Goal: Use online tool/utility: Utilize a website feature to perform a specific function

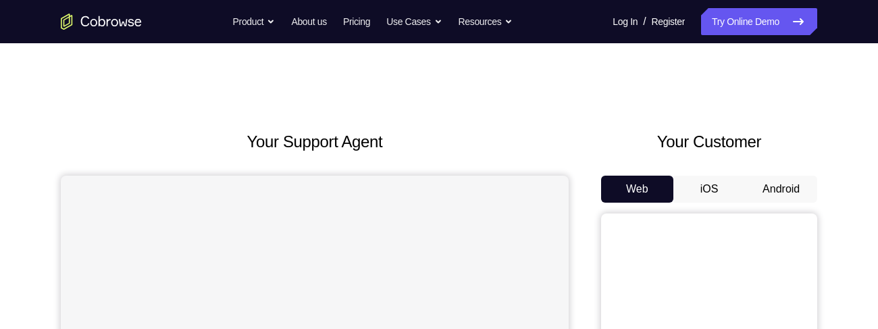
click at [776, 185] on button "Android" at bounding box center [781, 189] width 72 height 27
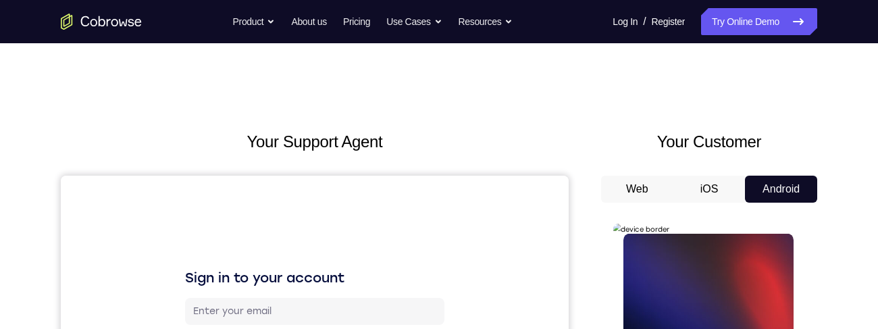
scroll to position [31, 0]
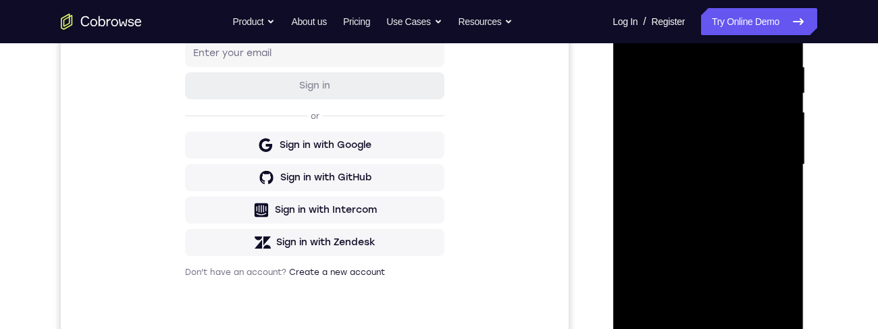
scroll to position [325, 0]
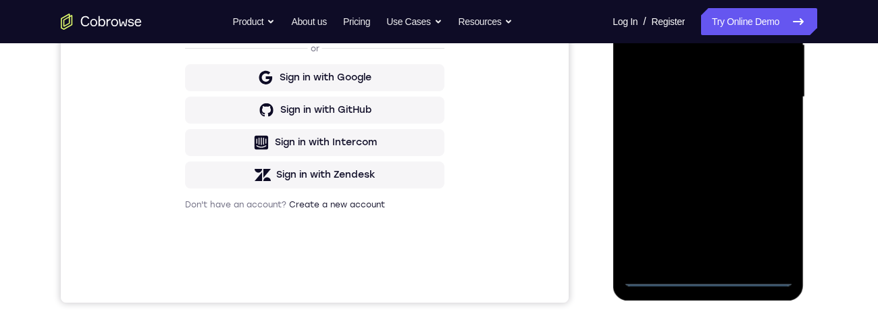
click at [714, 276] on div at bounding box center [707, 97] width 170 height 378
click at [767, 215] on div at bounding box center [707, 97] width 170 height 378
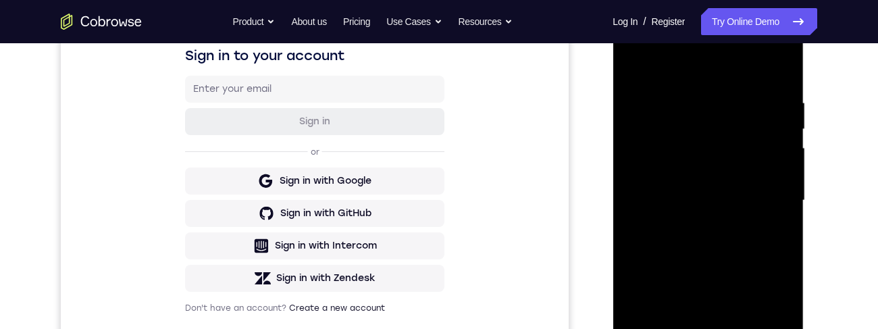
click at [710, 63] on div at bounding box center [707, 200] width 170 height 378
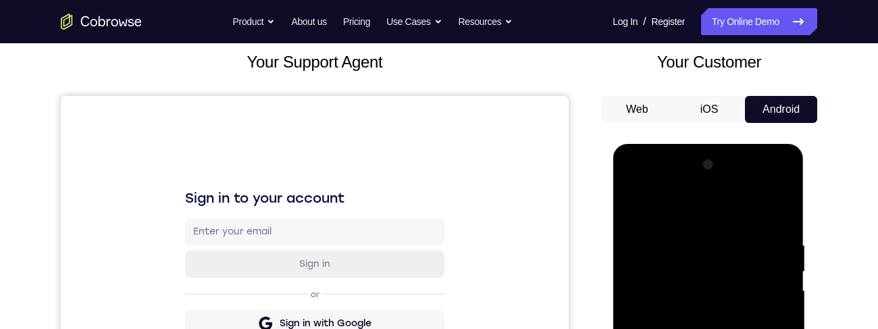
scroll to position [162, 0]
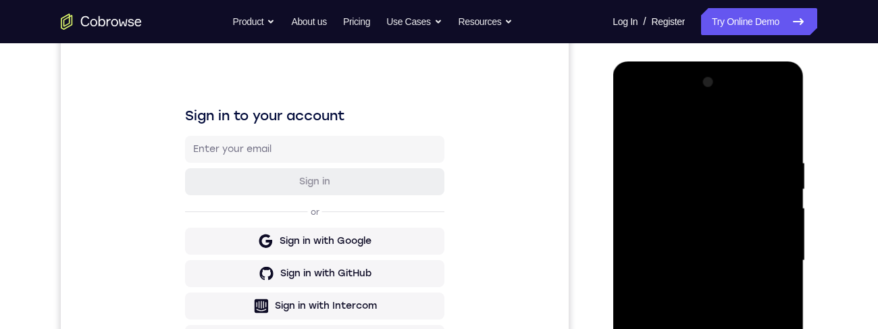
click at [761, 252] on div at bounding box center [707, 261] width 170 height 378
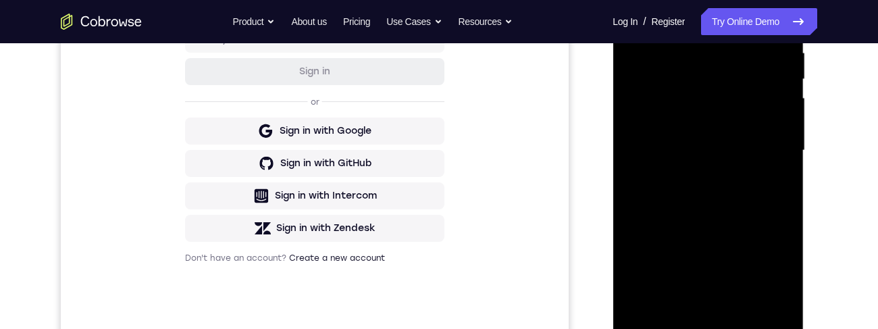
scroll to position [292, 0]
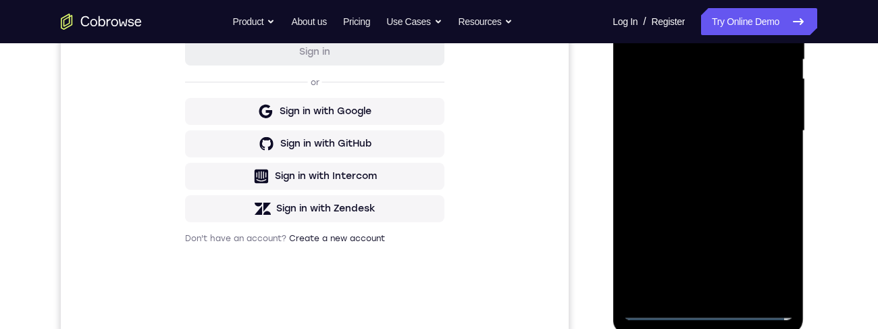
click at [693, 157] on div at bounding box center [707, 131] width 170 height 378
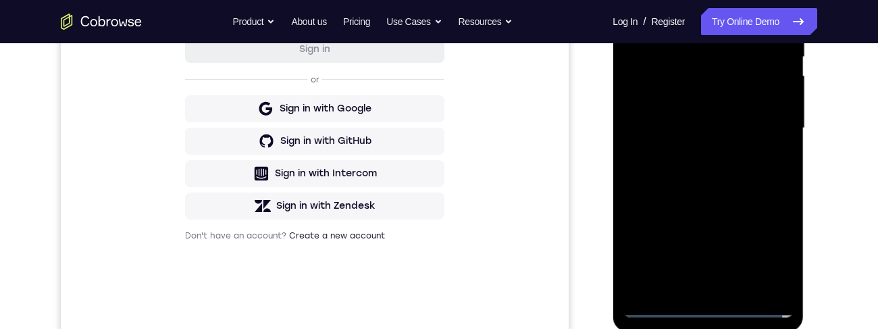
click at [682, 130] on div at bounding box center [707, 128] width 170 height 378
click at [724, 105] on div at bounding box center [707, 128] width 170 height 378
click at [718, 130] on div at bounding box center [707, 128] width 170 height 378
click at [722, 126] on div at bounding box center [707, 128] width 170 height 378
click at [724, 130] on div at bounding box center [707, 128] width 170 height 378
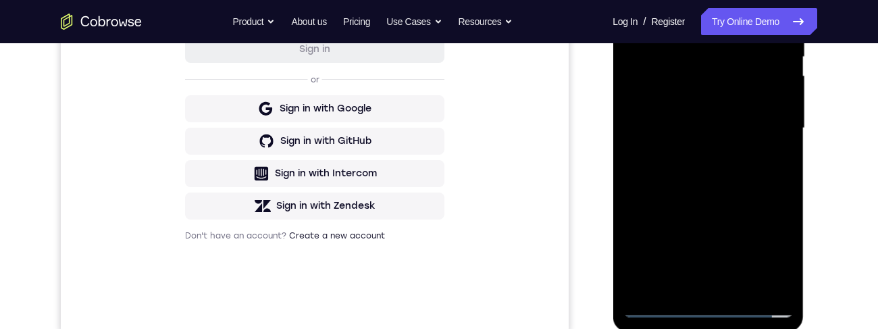
click at [721, 179] on div at bounding box center [707, 128] width 170 height 378
click at [724, 175] on div at bounding box center [707, 128] width 170 height 378
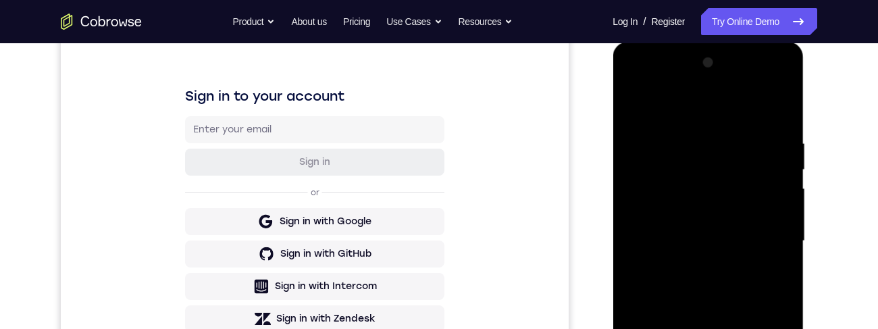
scroll to position [175, 0]
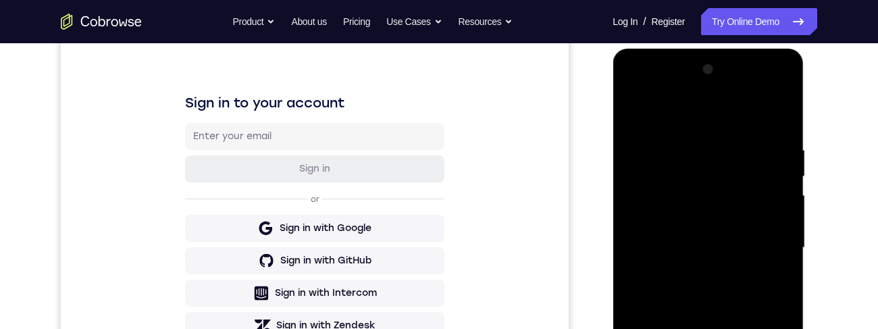
click at [722, 279] on div at bounding box center [707, 248] width 170 height 378
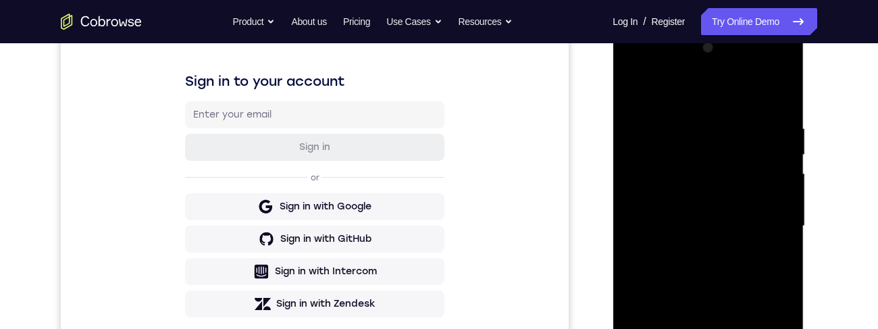
scroll to position [205, 0]
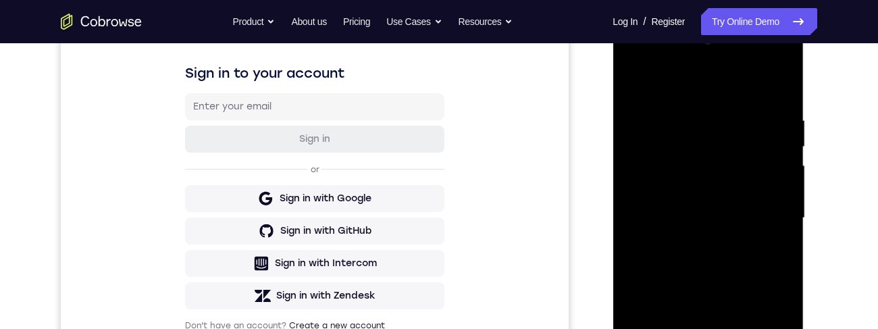
click at [686, 111] on div at bounding box center [707, 218] width 170 height 378
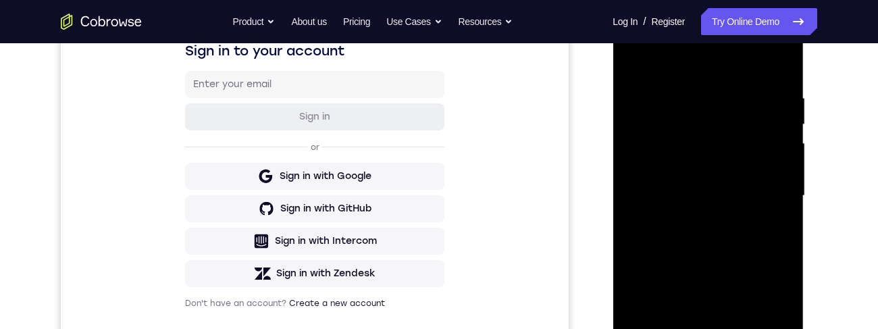
scroll to position [226, 0]
click at [783, 237] on div at bounding box center [707, 196] width 170 height 378
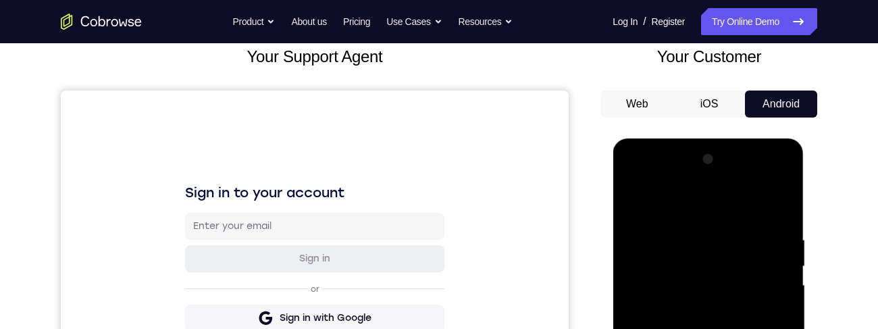
scroll to position [0, 0]
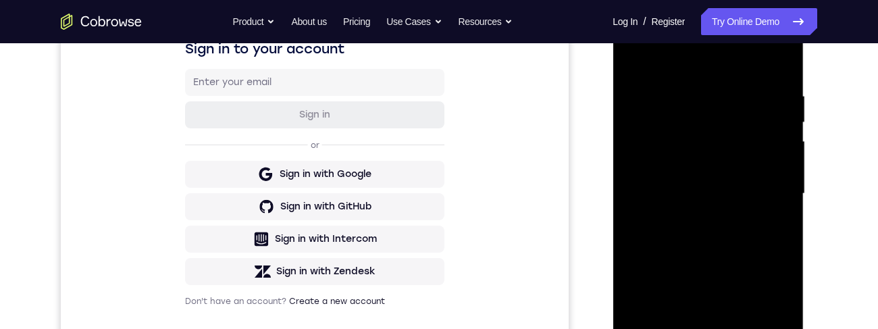
scroll to position [208, 0]
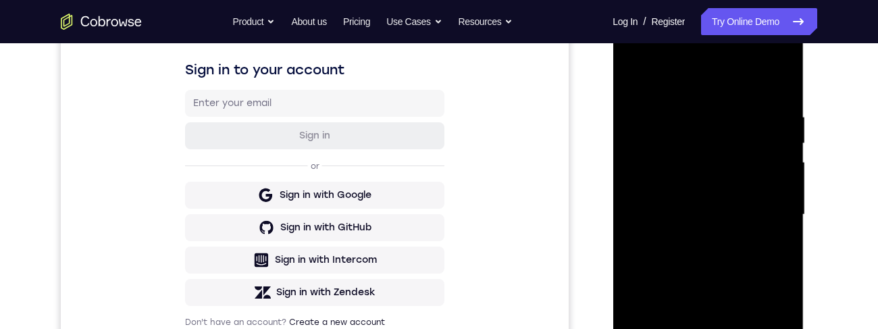
click at [775, 183] on div at bounding box center [707, 215] width 170 height 378
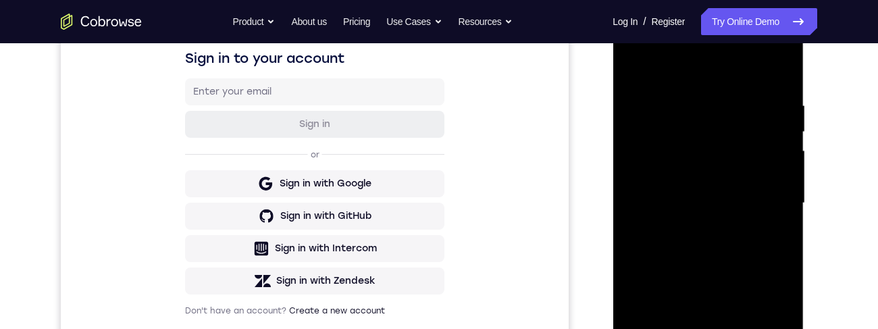
scroll to position [235, 0]
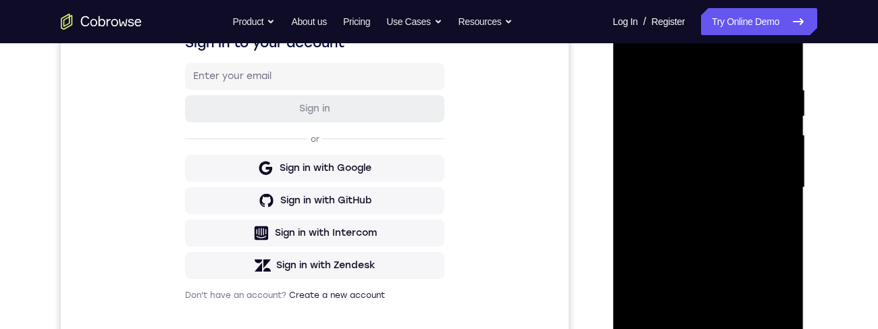
click at [764, 157] on div at bounding box center [707, 188] width 170 height 378
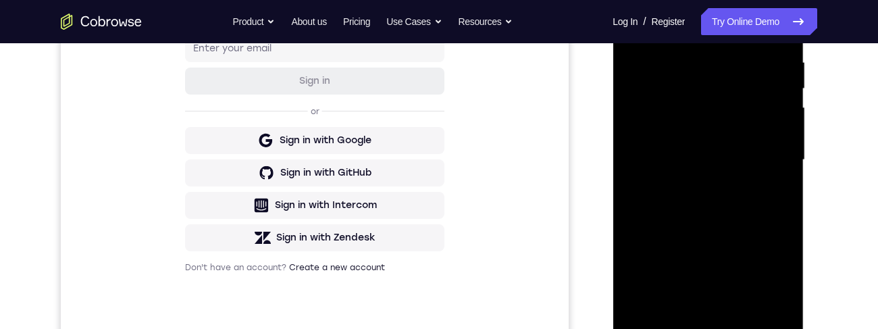
scroll to position [230, 0]
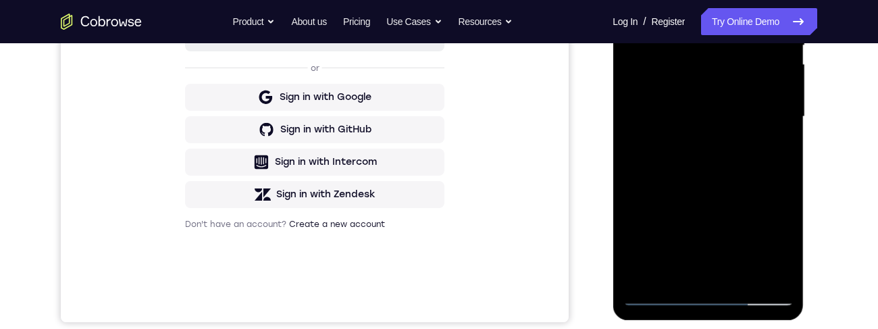
click at [783, 153] on div at bounding box center [707, 117] width 170 height 378
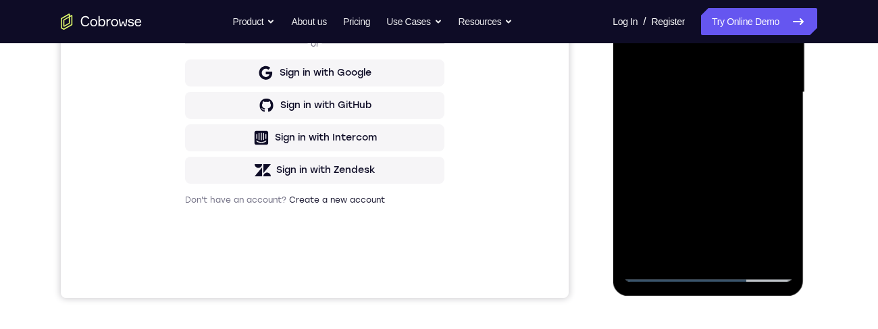
scroll to position [282, 0]
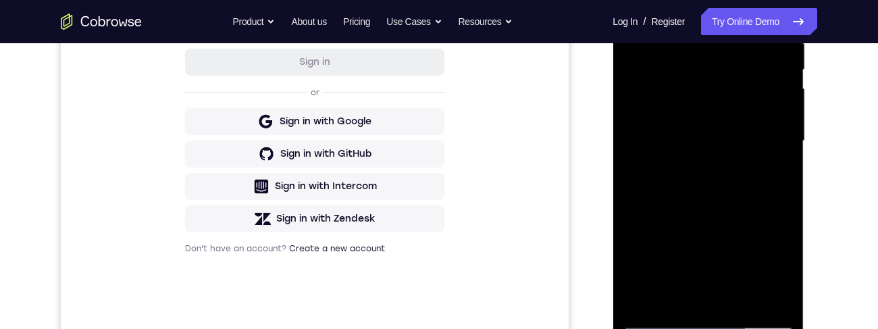
click at [773, 149] on div at bounding box center [707, 141] width 170 height 378
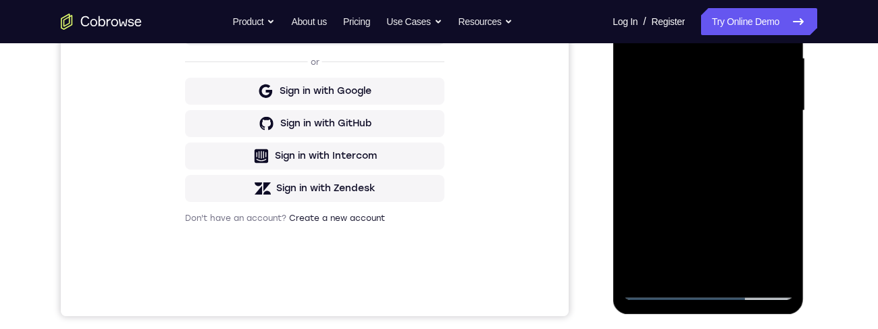
scroll to position [354, 0]
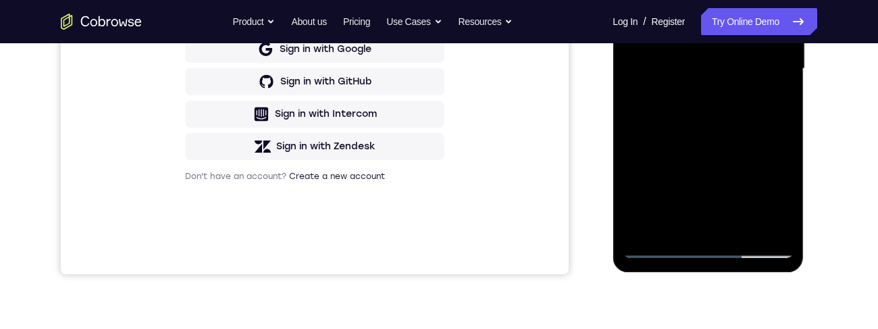
click at [658, 246] on div at bounding box center [707, 69] width 170 height 378
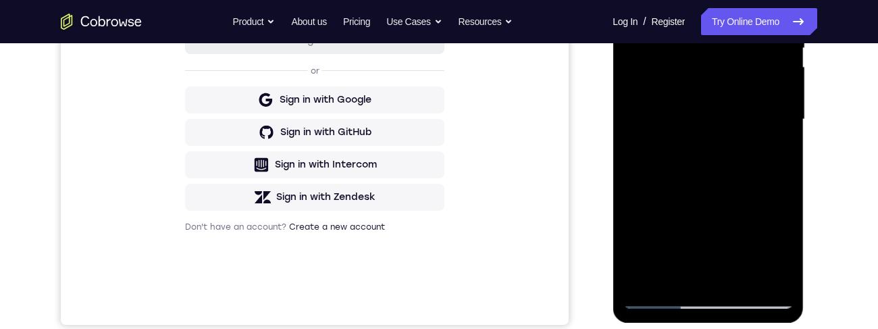
scroll to position [342, 0]
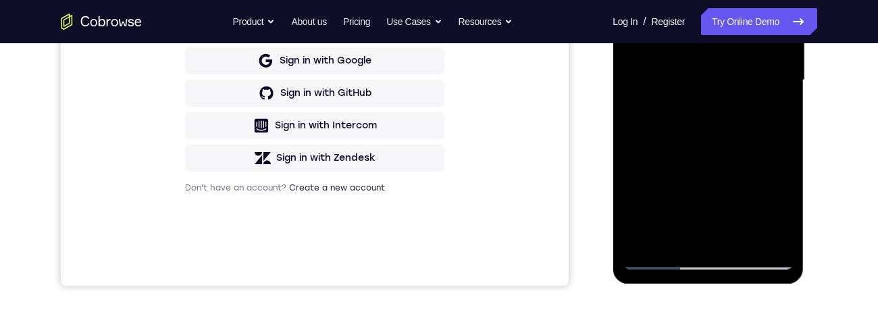
click at [740, 240] on div at bounding box center [707, 80] width 170 height 378
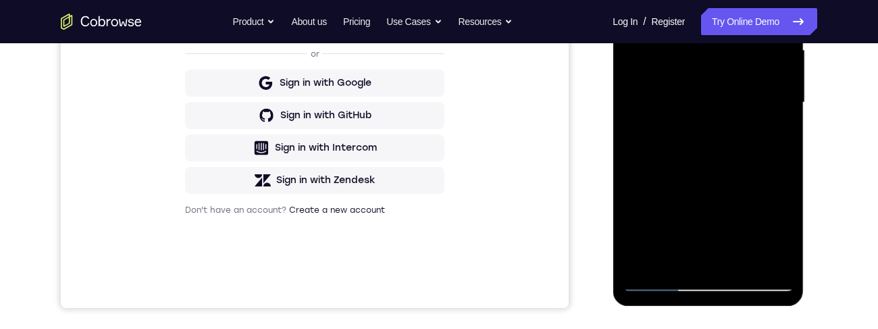
click at [722, 174] on div at bounding box center [707, 103] width 170 height 378
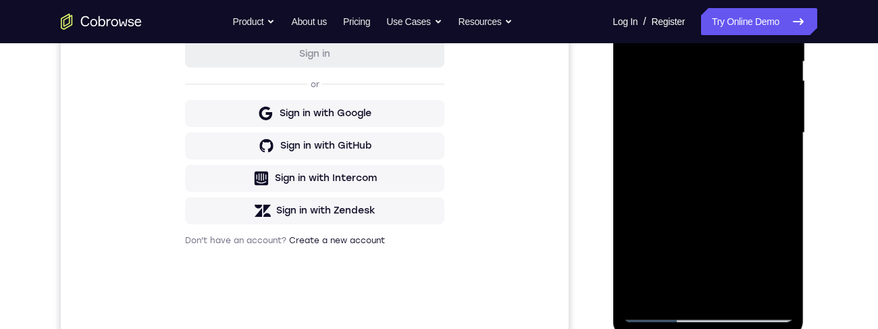
click at [742, 117] on div at bounding box center [707, 133] width 170 height 378
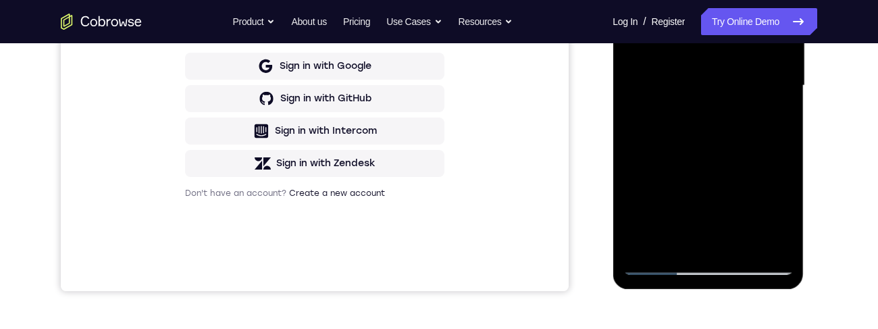
scroll to position [342, 0]
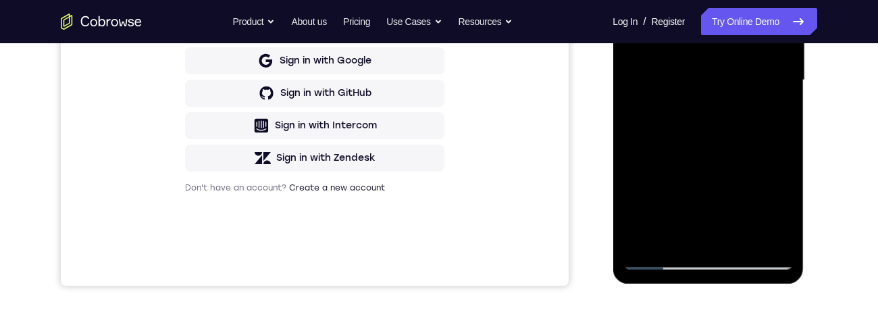
click at [768, 114] on div at bounding box center [707, 80] width 170 height 378
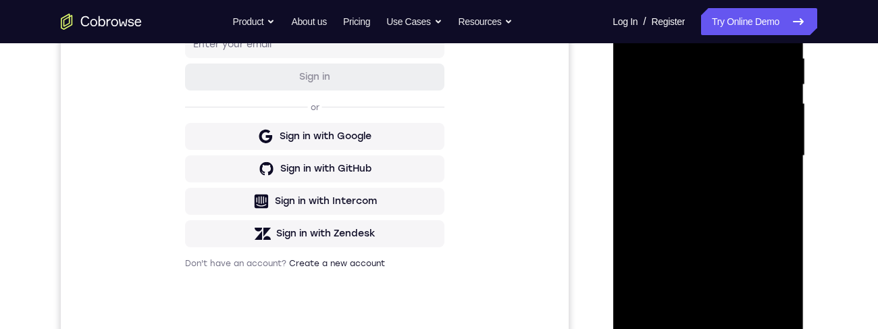
scroll to position [179, 0]
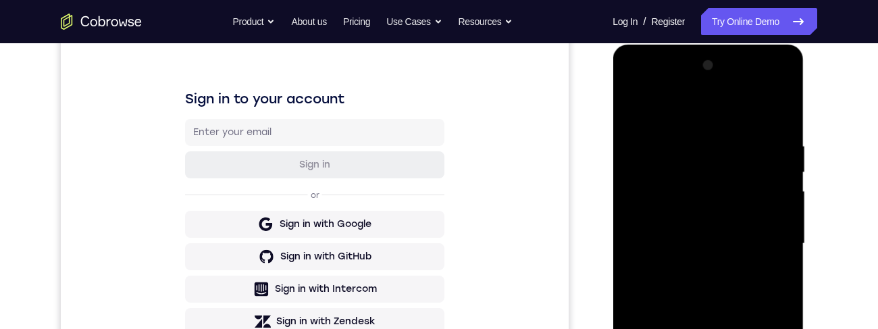
click at [632, 107] on div at bounding box center [707, 244] width 170 height 378
click at [700, 230] on div at bounding box center [707, 244] width 170 height 378
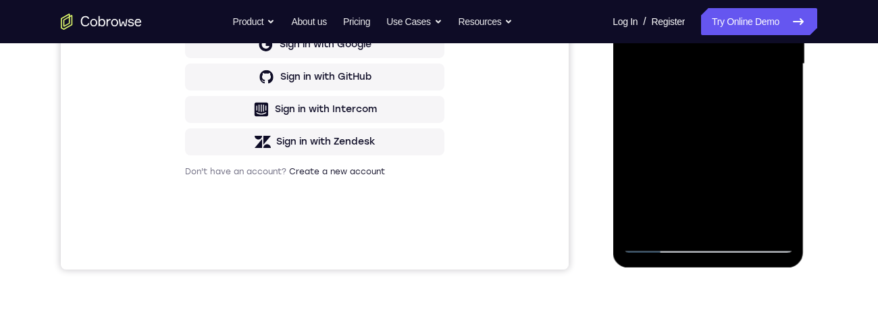
scroll to position [342, 0]
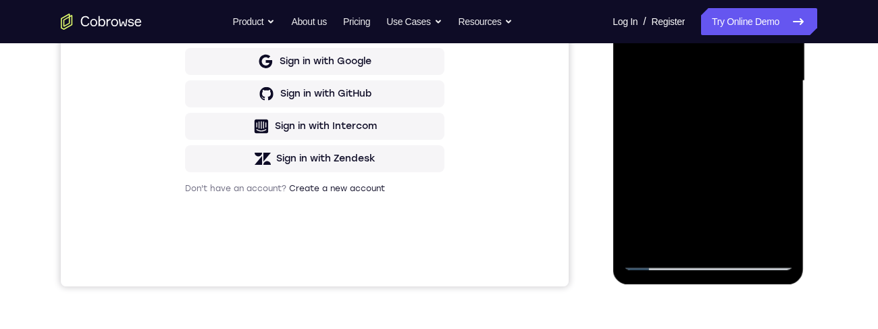
click at [768, 111] on div at bounding box center [707, 81] width 170 height 378
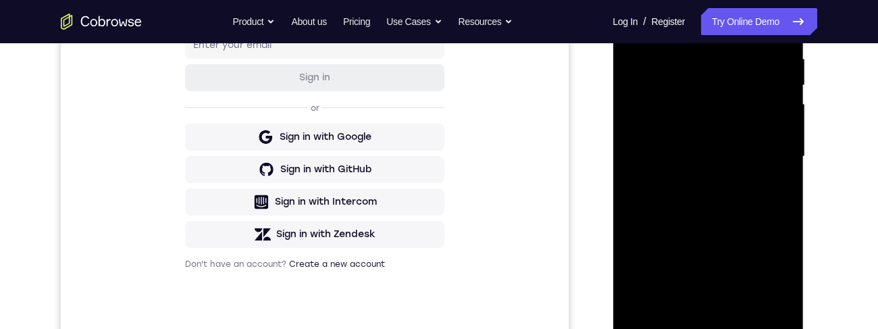
scroll to position [149, 0]
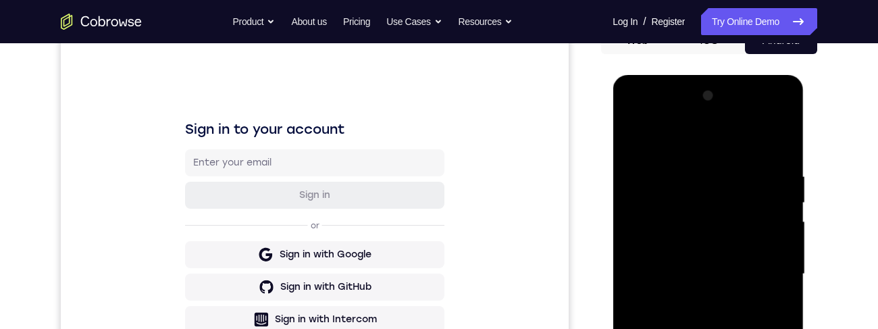
click at [629, 140] on div at bounding box center [707, 274] width 170 height 378
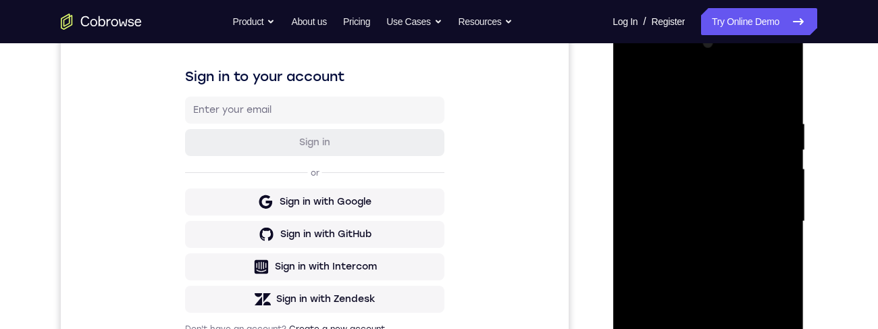
click at [641, 91] on div at bounding box center [707, 221] width 170 height 378
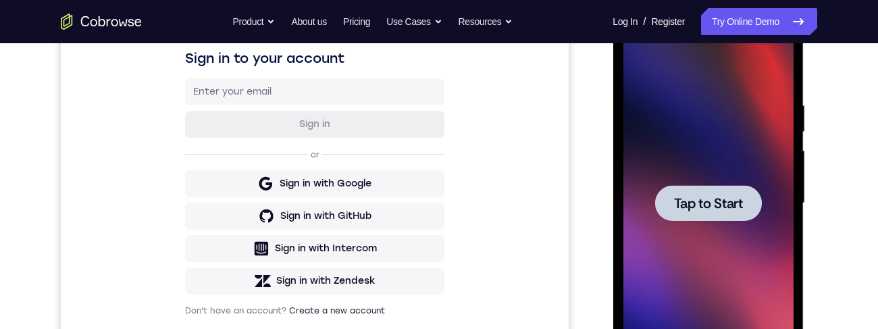
scroll to position [0, 0]
